Goal: Information Seeking & Learning: Learn about a topic

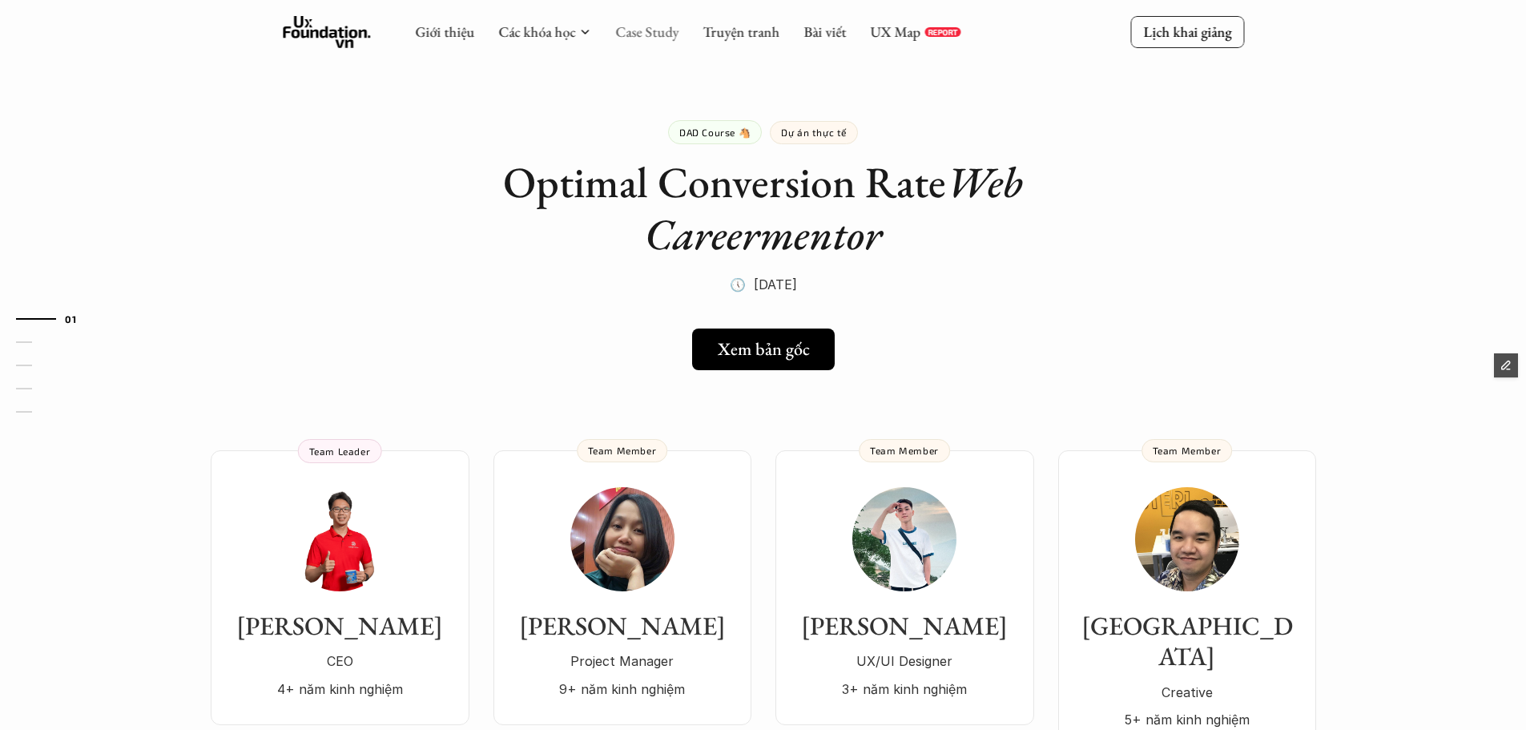
click at [640, 36] on link "Case Study" at bounding box center [646, 31] width 63 height 18
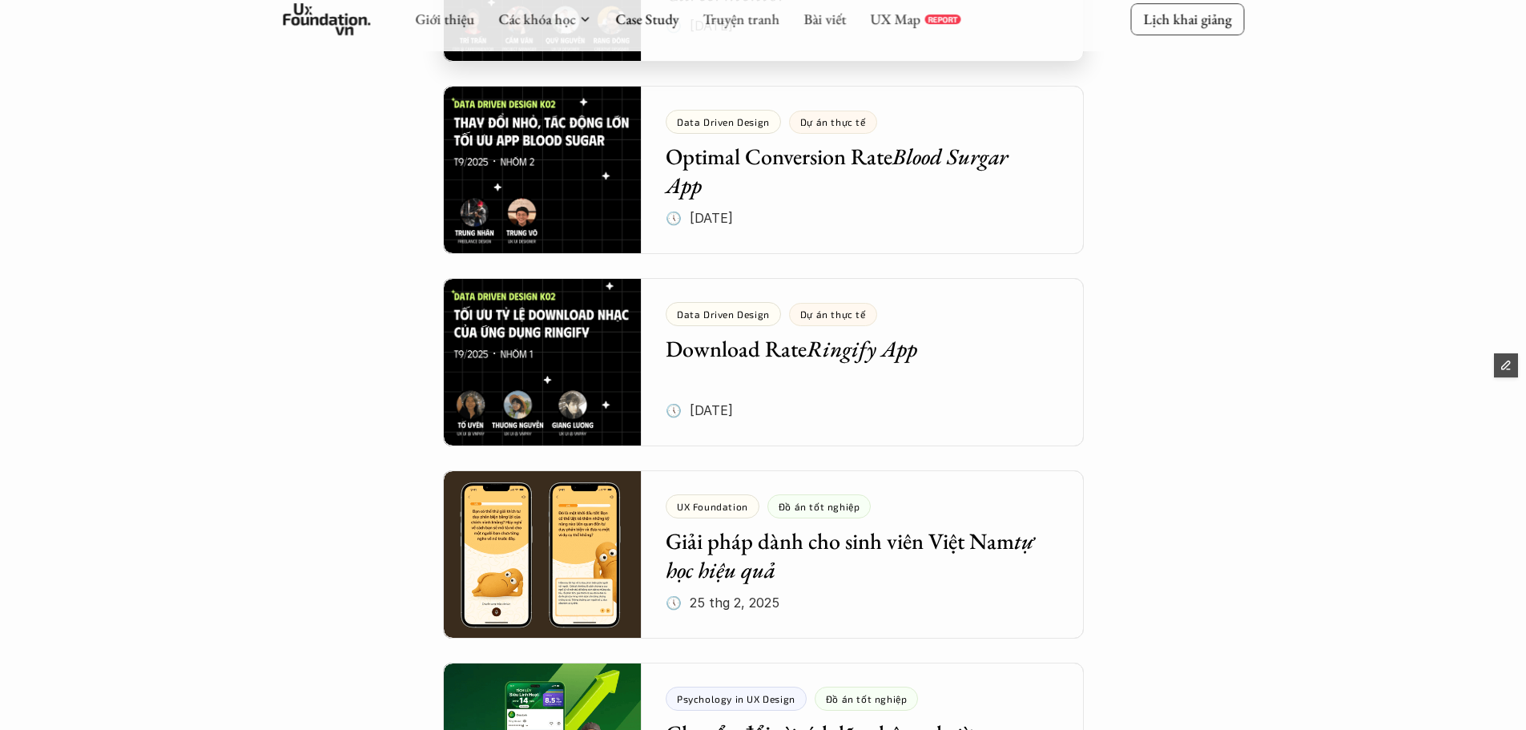
scroll to position [481, 0]
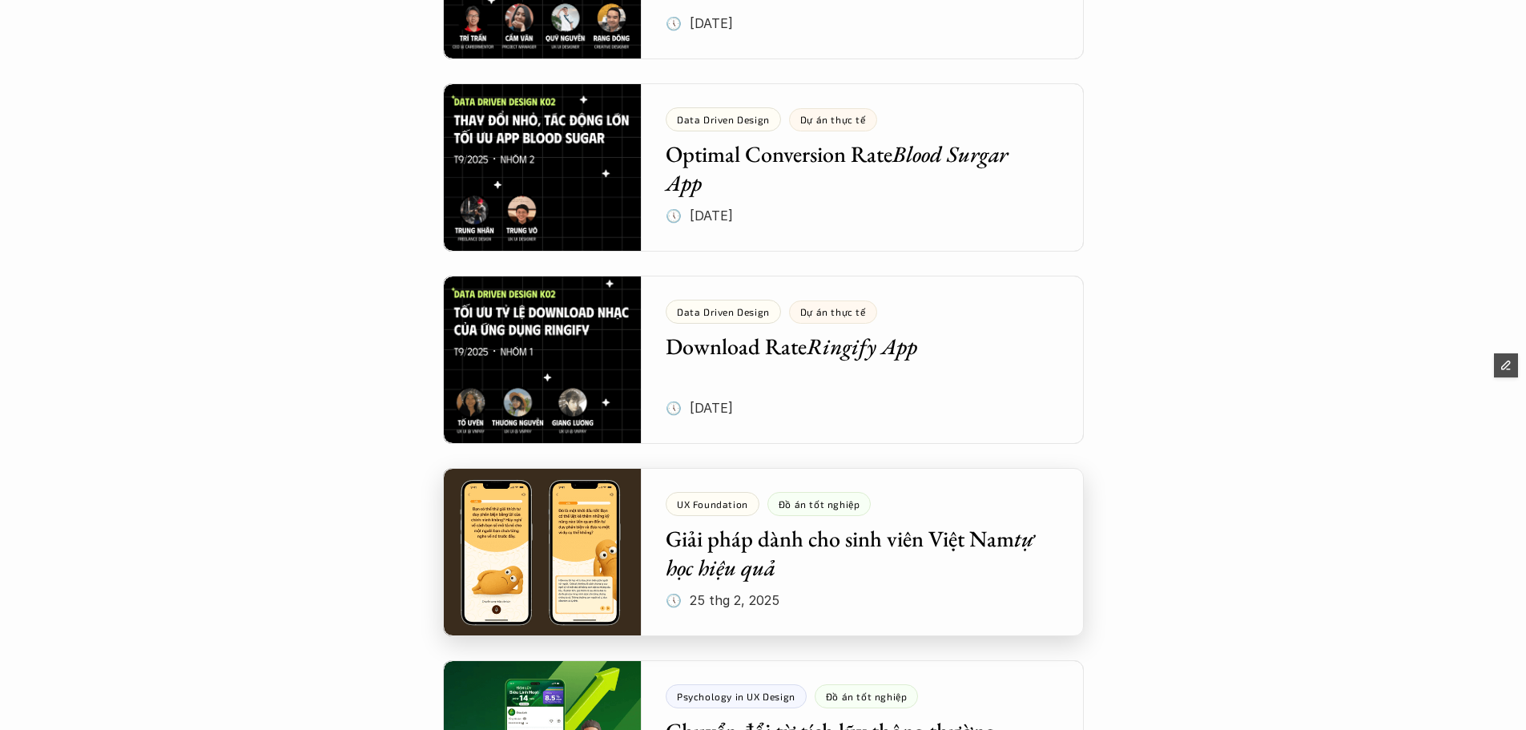
click at [808, 537] on div at bounding box center [763, 552] width 641 height 168
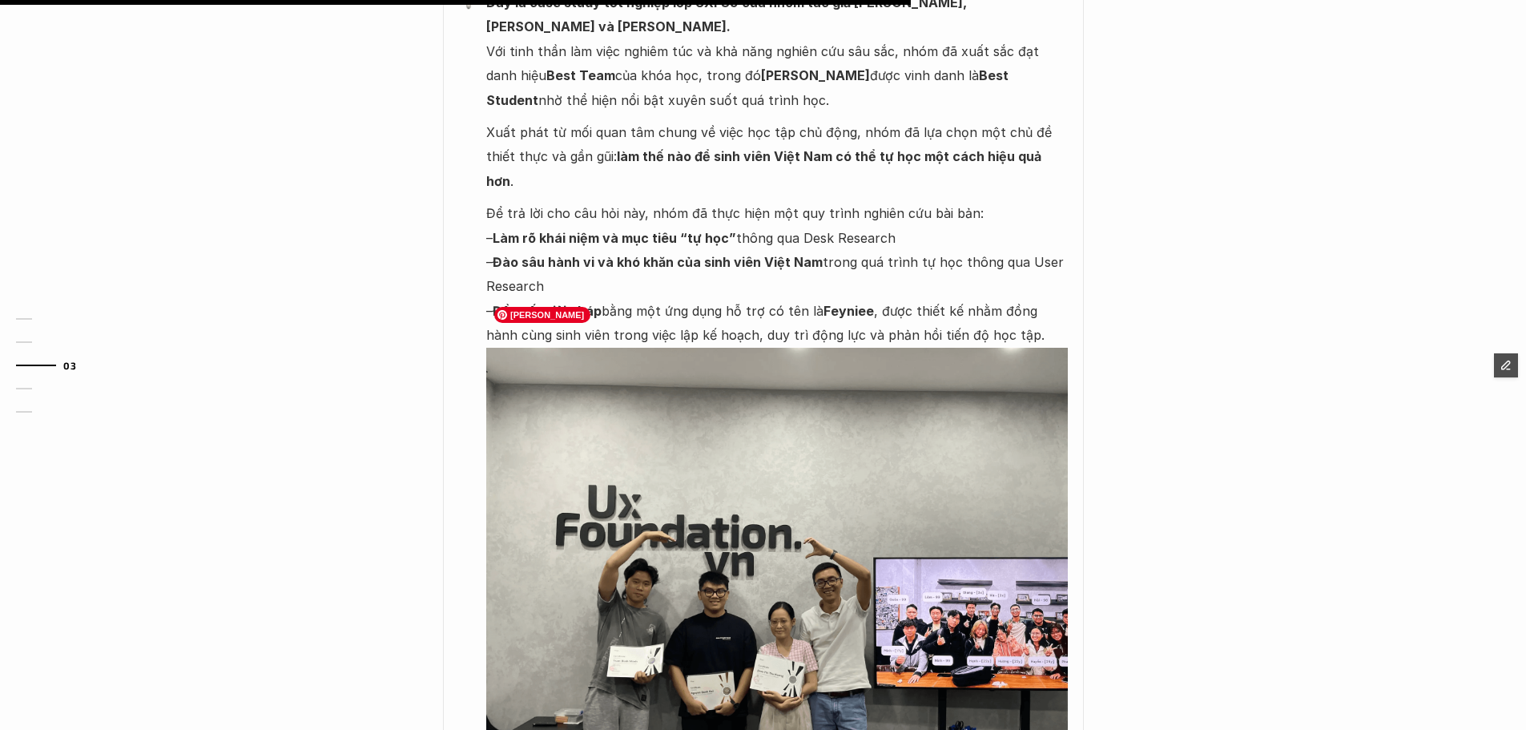
scroll to position [641, 0]
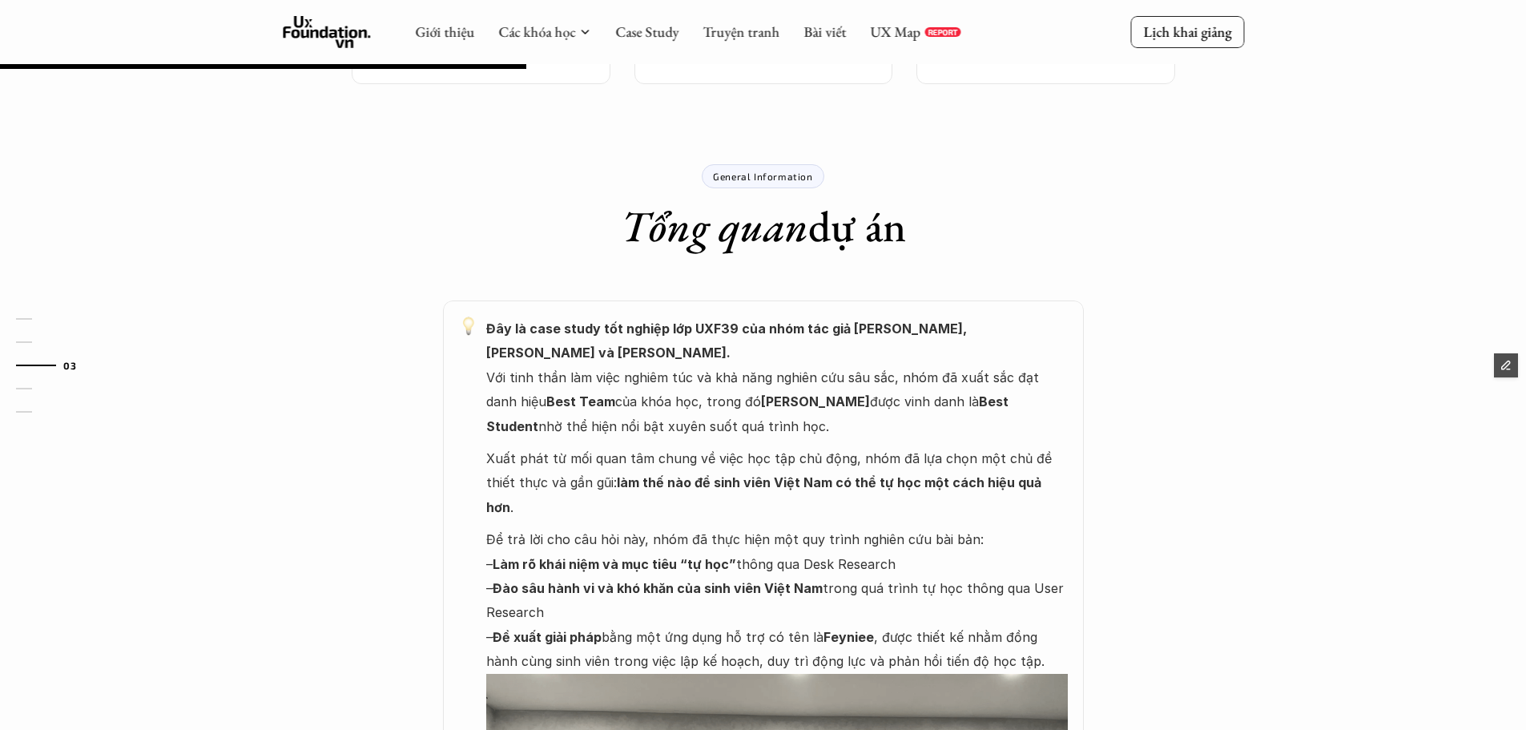
drag, startPoint x: 748, startPoint y: 433, endPoint x: 756, endPoint y: 425, distance: 11.3
